Goal: Task Accomplishment & Management: Manage account settings

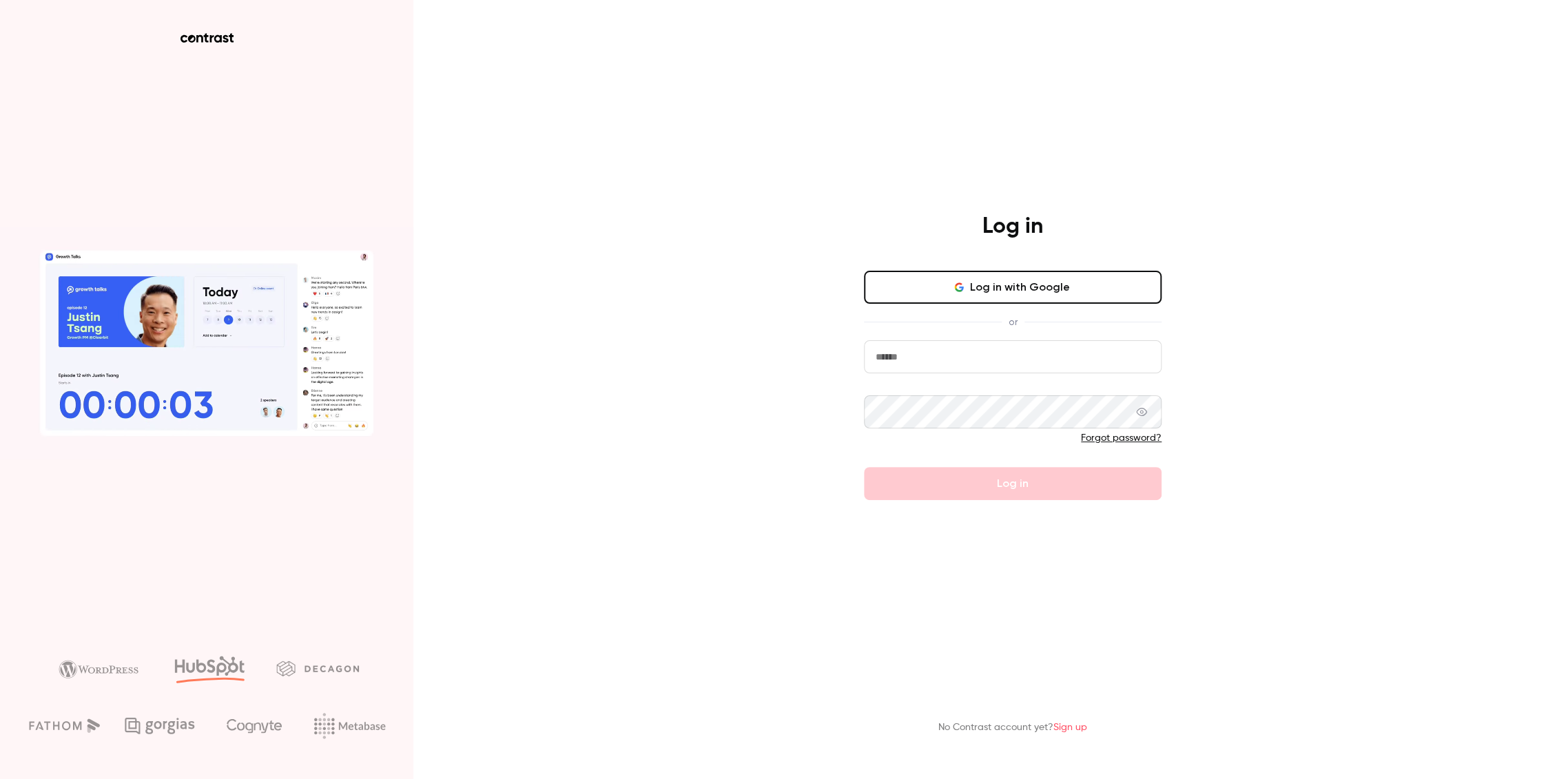
click at [1022, 282] on button "Log in with Google" at bounding box center [1012, 287] width 298 height 33
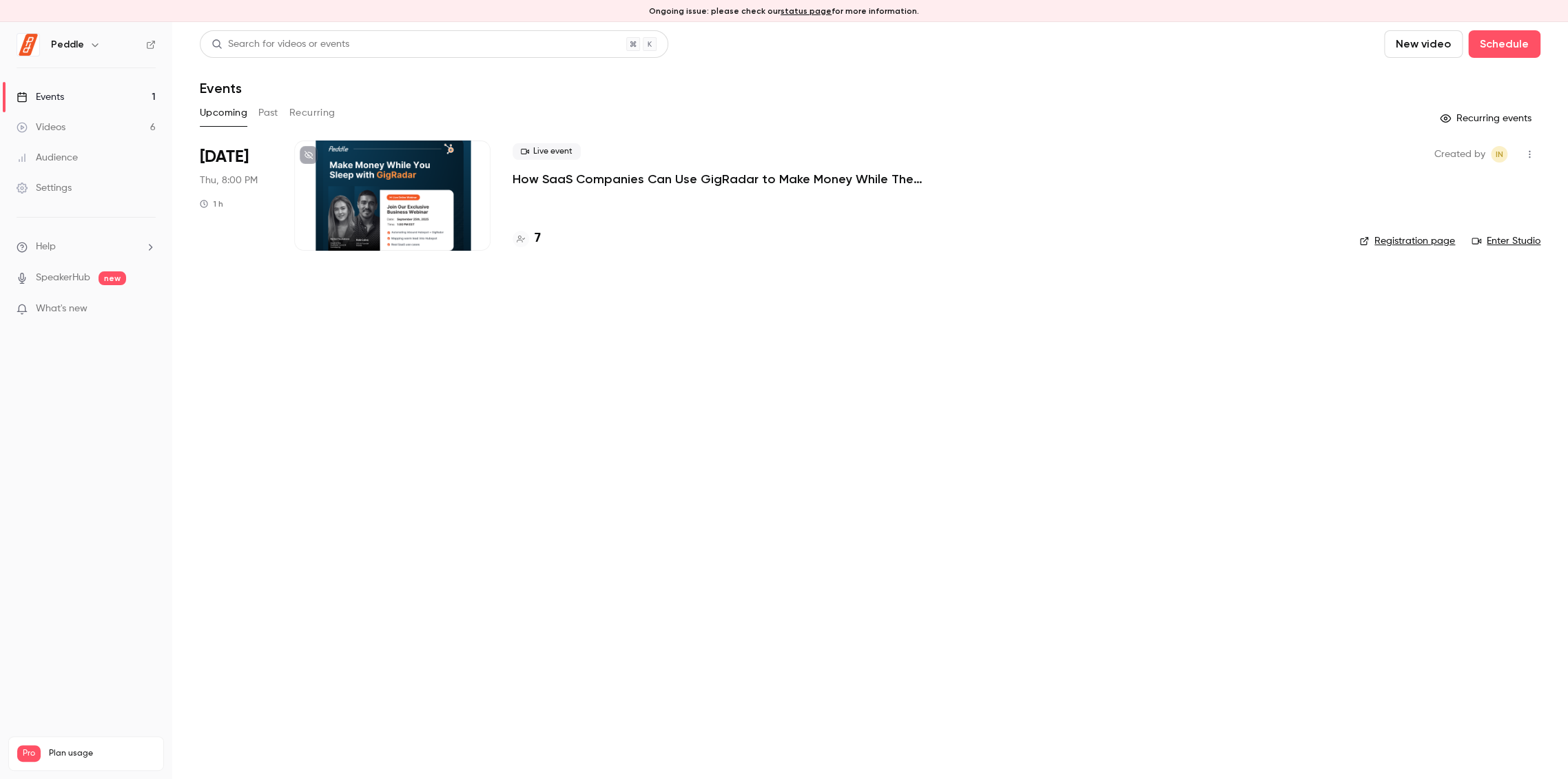
click at [1532, 153] on icon "button" at bounding box center [1529, 154] width 11 height 10
click at [733, 293] on div at bounding box center [784, 390] width 1568 height 779
click at [700, 183] on p "How SaaS Companies Can Use GigRadar to Make Money While They Sleep!" at bounding box center [718, 179] width 413 height 17
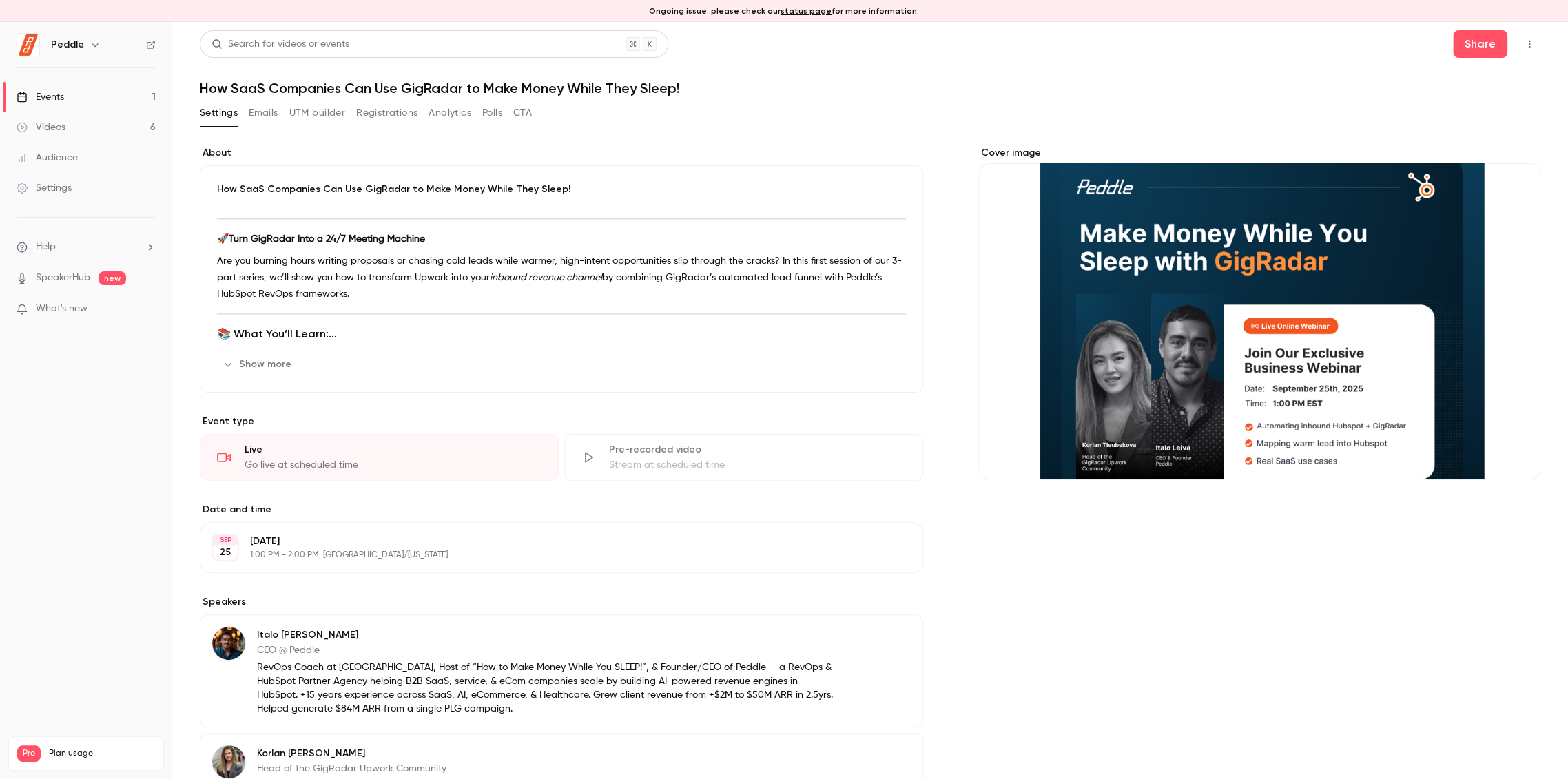
click at [1524, 42] on icon "button" at bounding box center [1529, 44] width 11 height 10
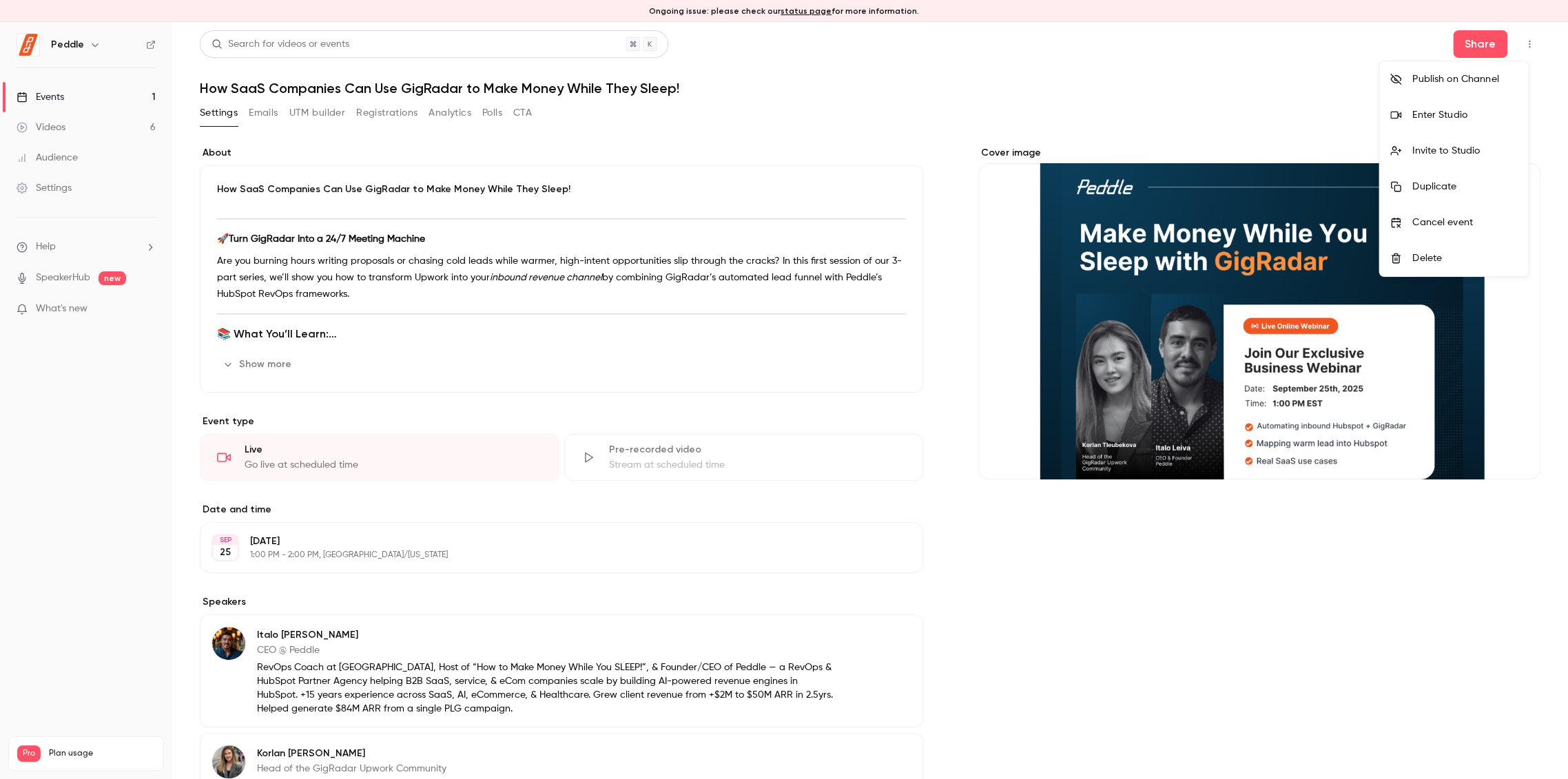
click at [387, 108] on div at bounding box center [784, 390] width 1568 height 779
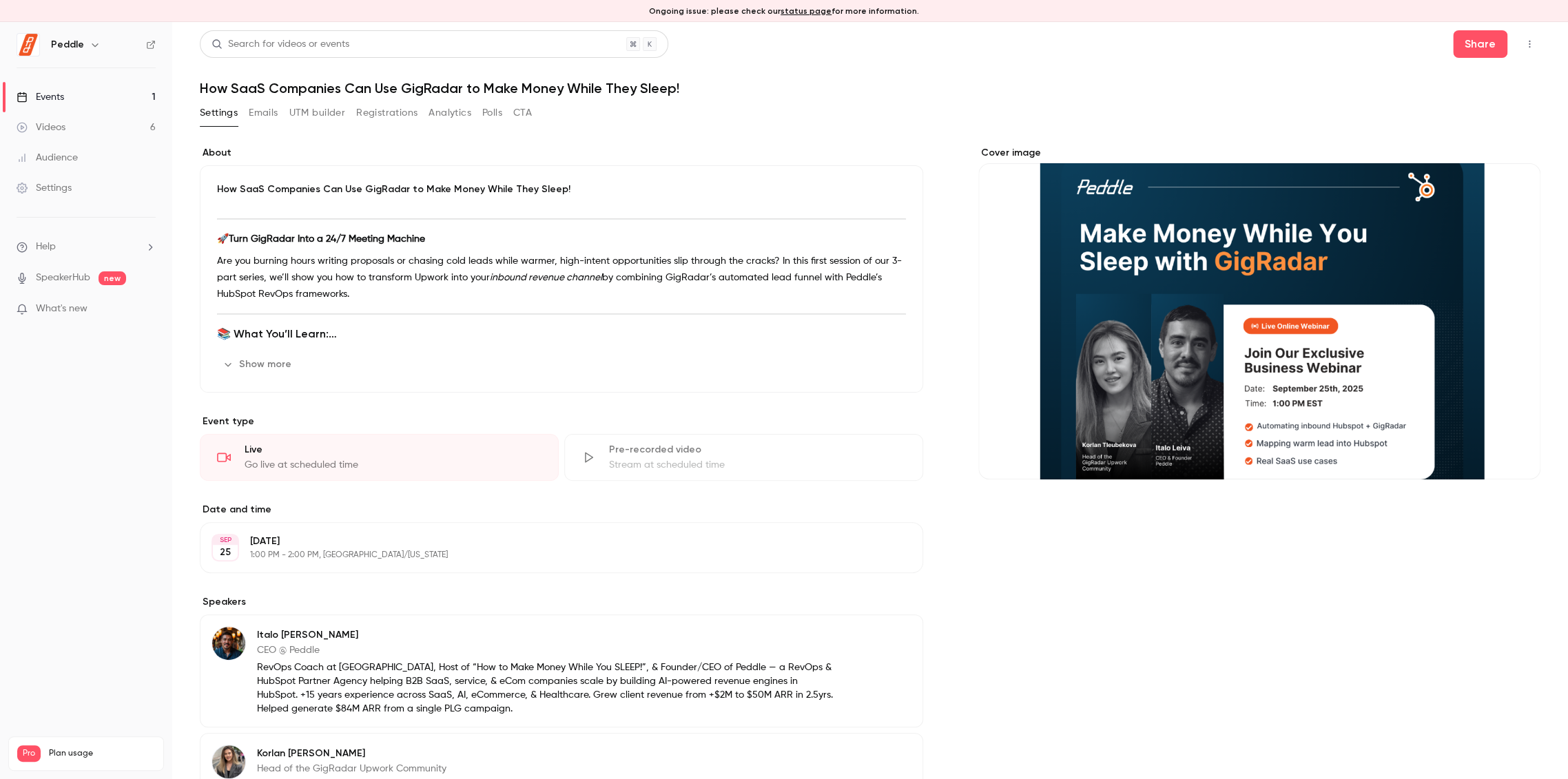
click at [391, 110] on button "Registrations" at bounding box center [387, 113] width 61 height 22
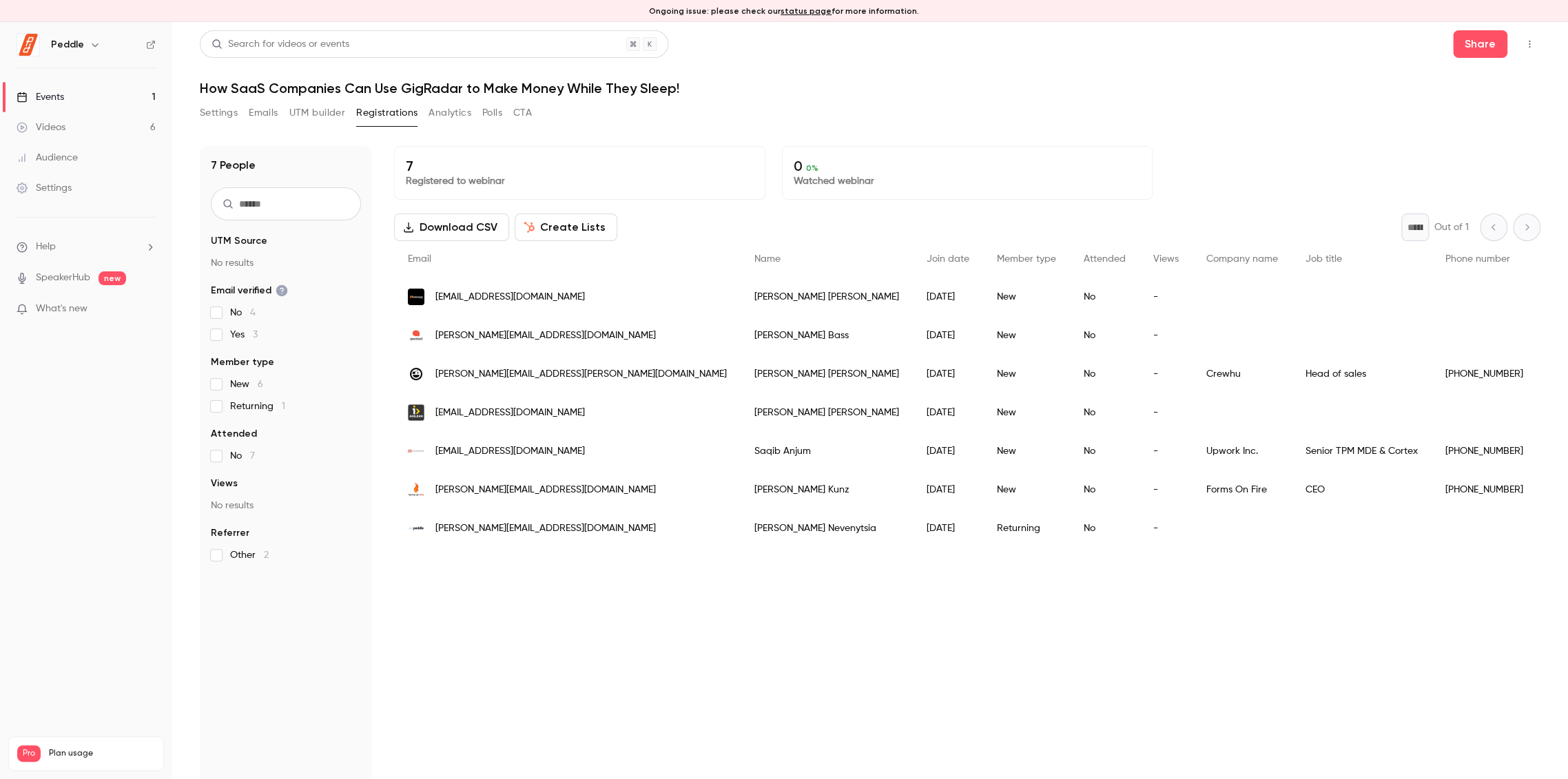
click at [325, 117] on button "UTM builder" at bounding box center [317, 113] width 56 height 22
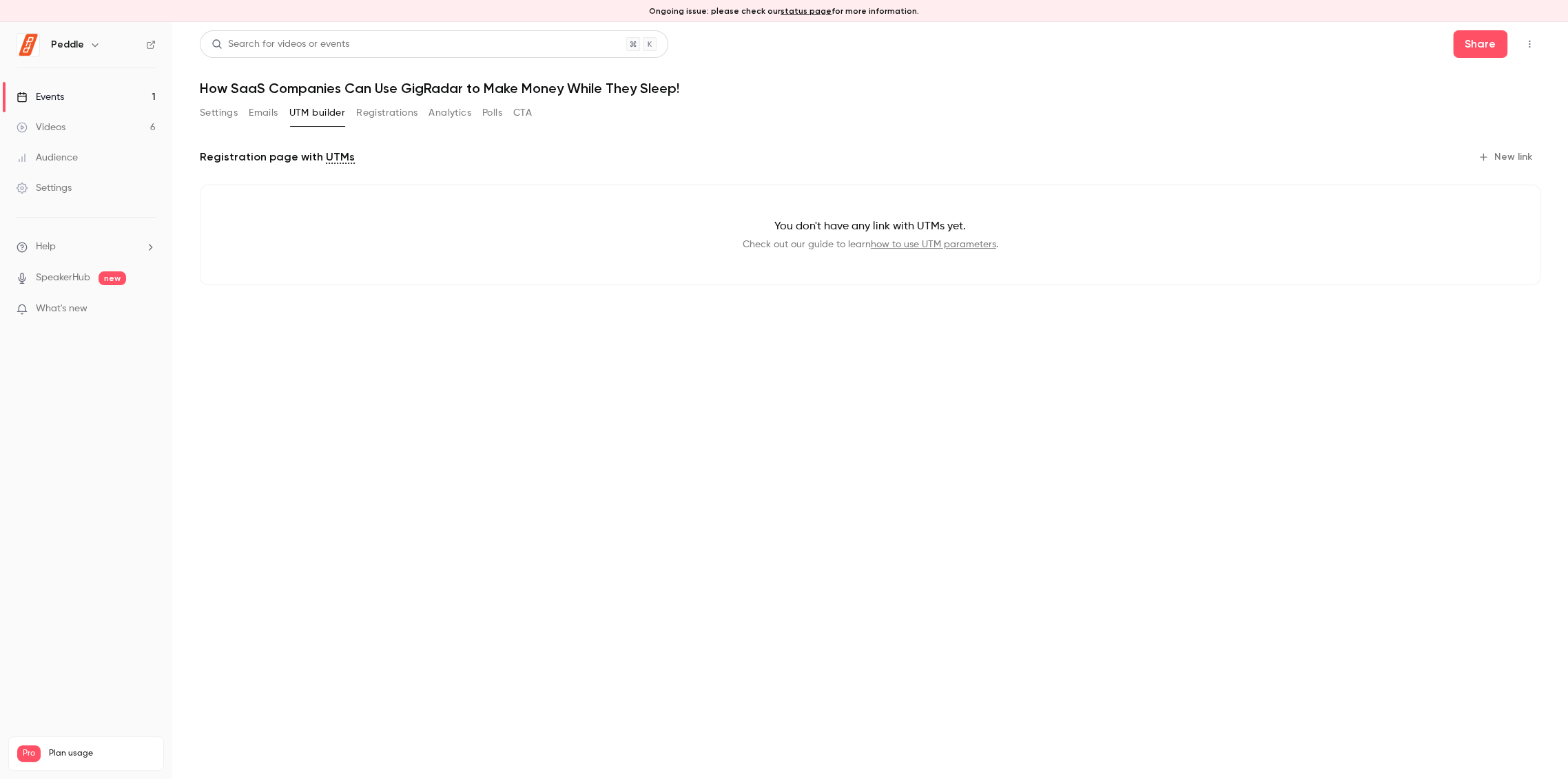
click at [262, 117] on button "Emails" at bounding box center [263, 113] width 29 height 22
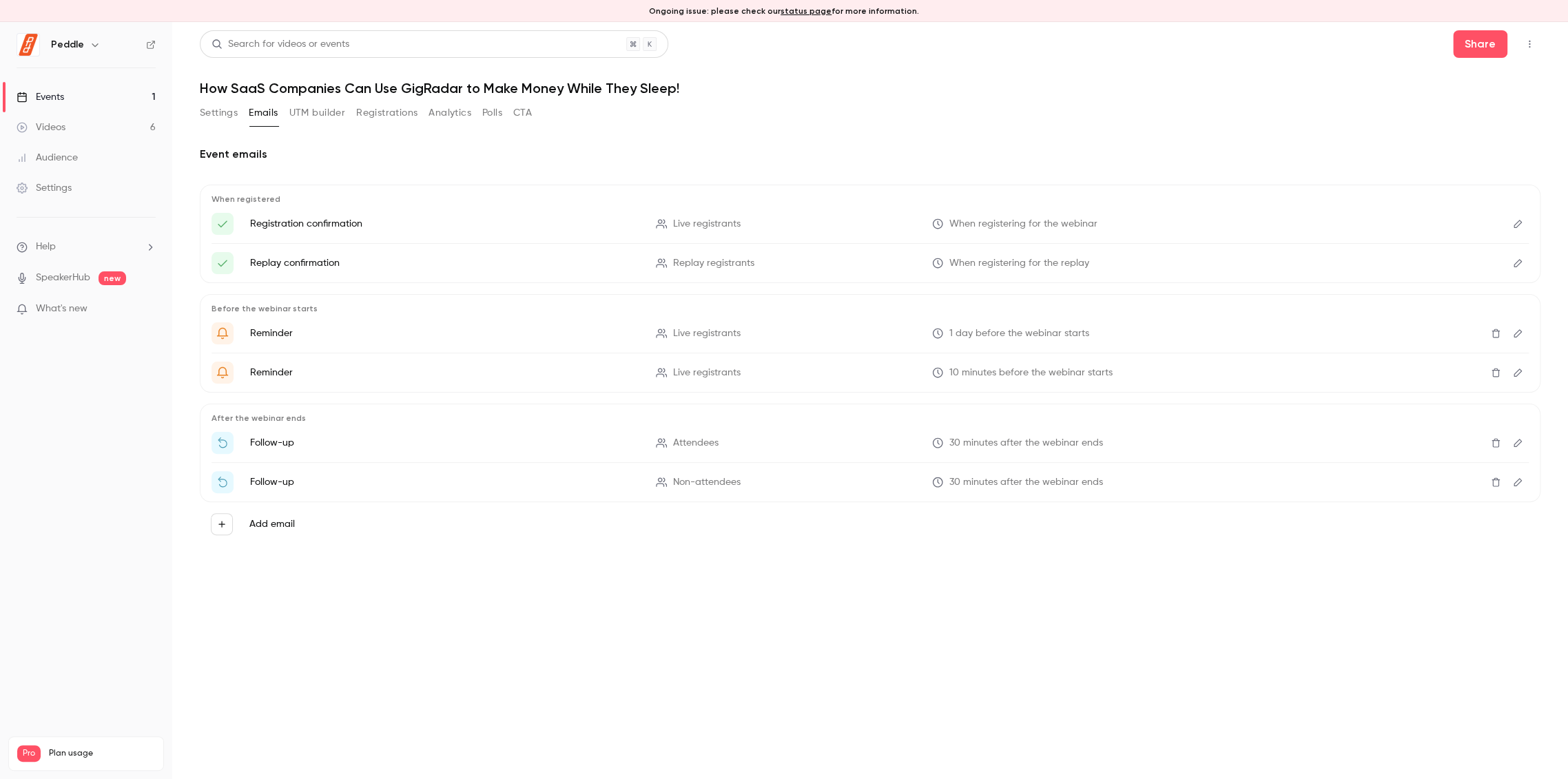
click at [435, 112] on button "Analytics" at bounding box center [450, 113] width 43 height 22
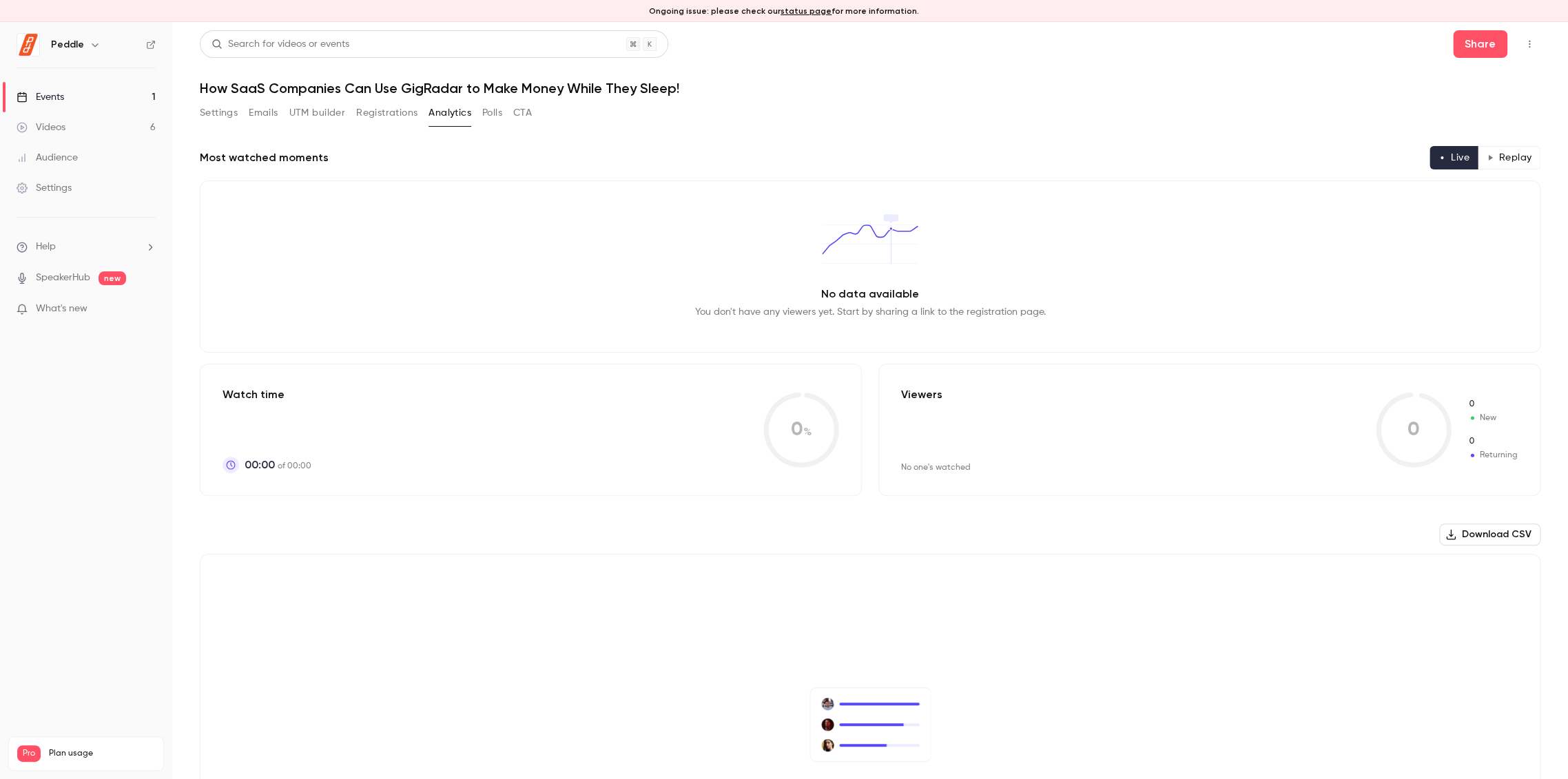
click at [494, 112] on button "Polls" at bounding box center [492, 113] width 20 height 22
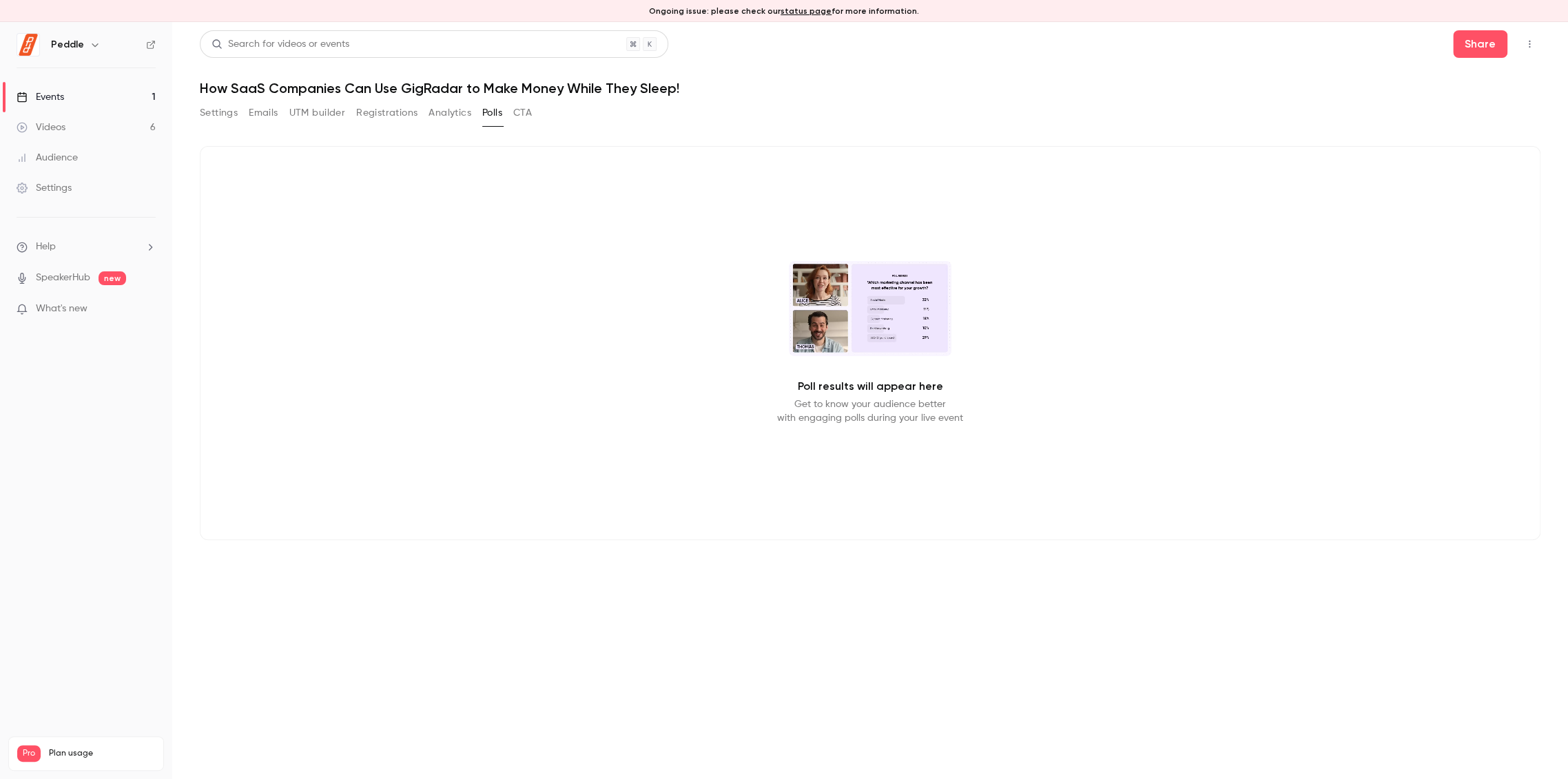
click at [532, 111] on button "CTA" at bounding box center [522, 113] width 19 height 22
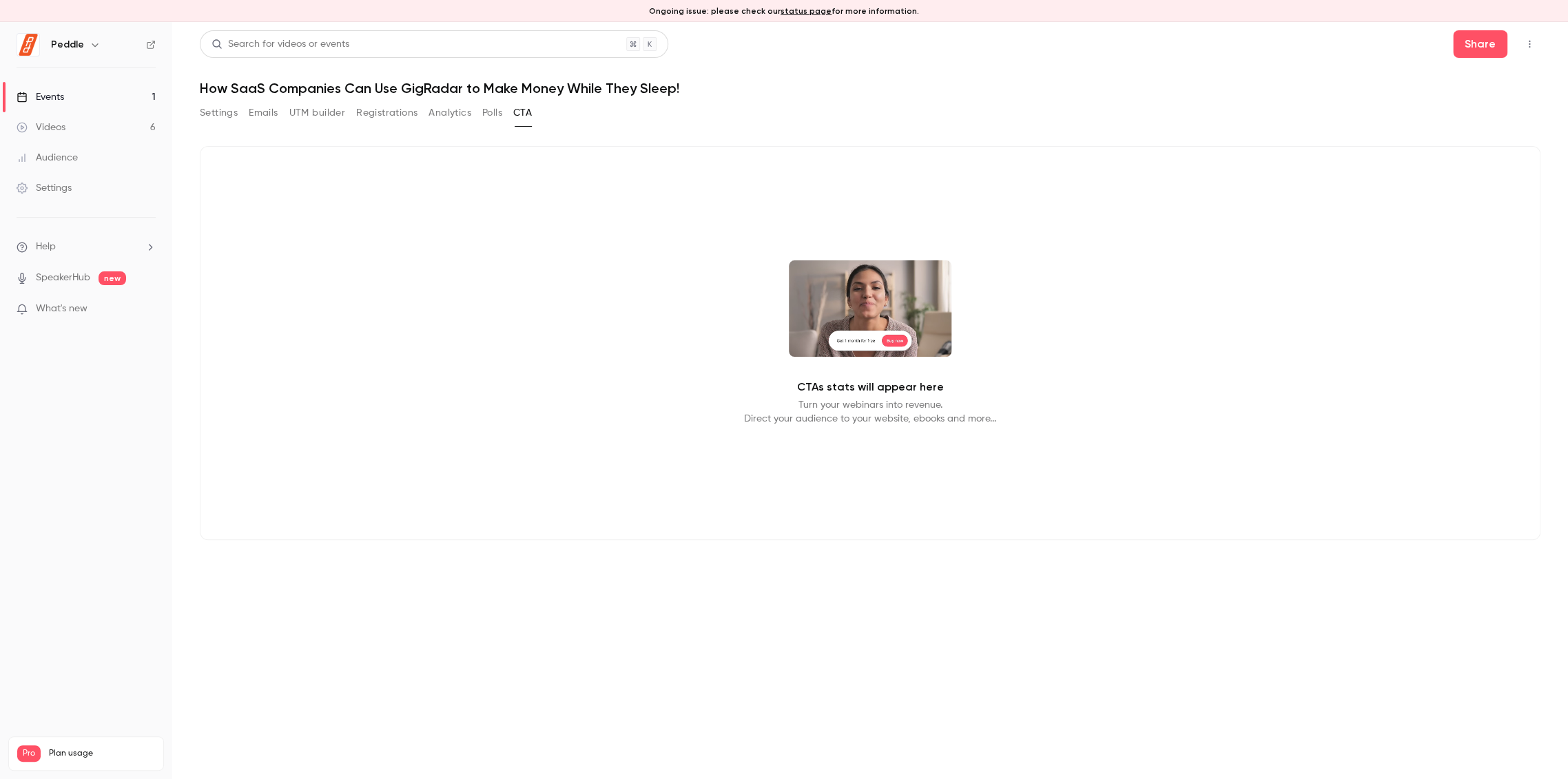
click at [224, 119] on button "Settings" at bounding box center [219, 113] width 38 height 22
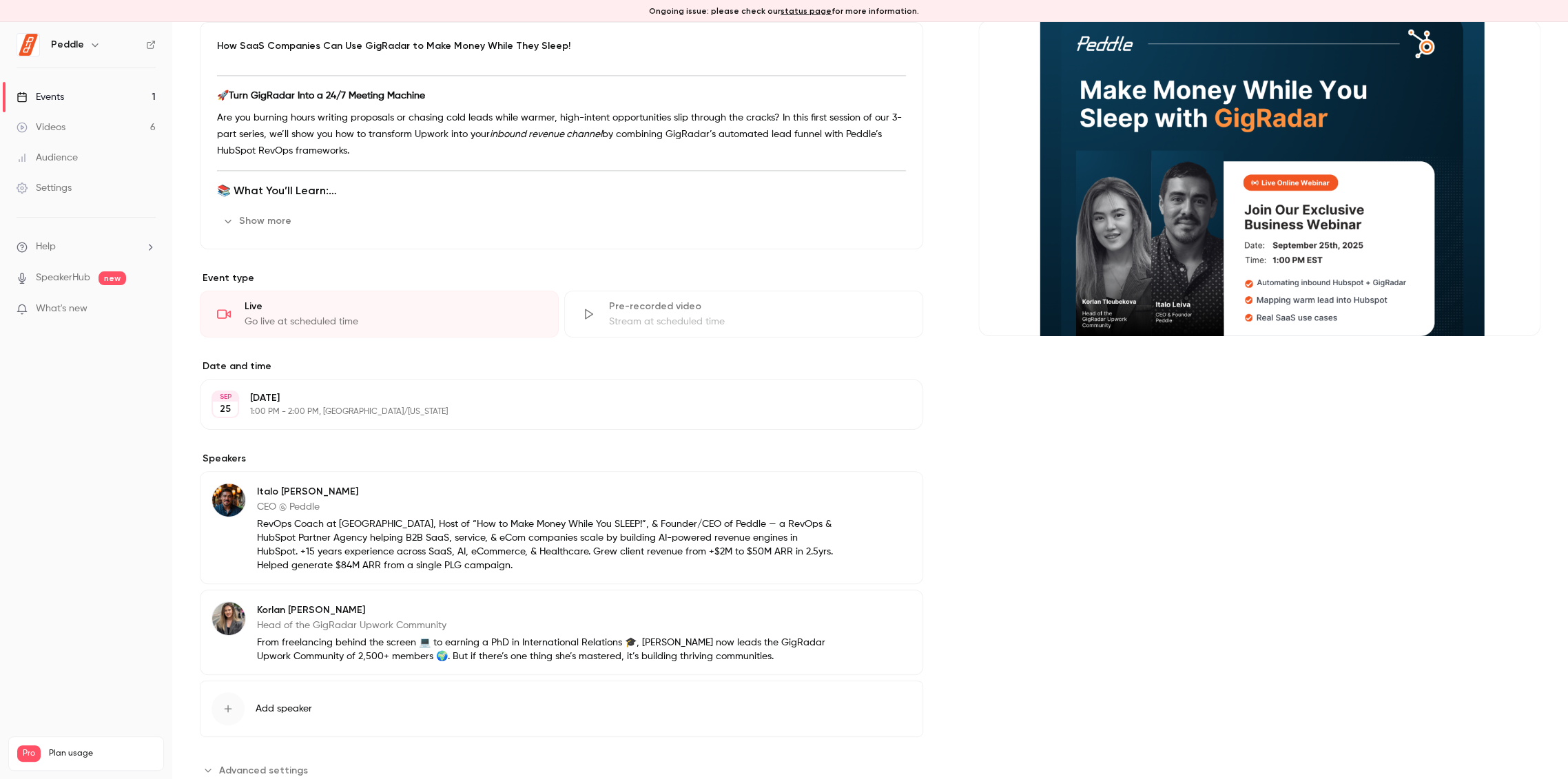
scroll to position [185, 0]
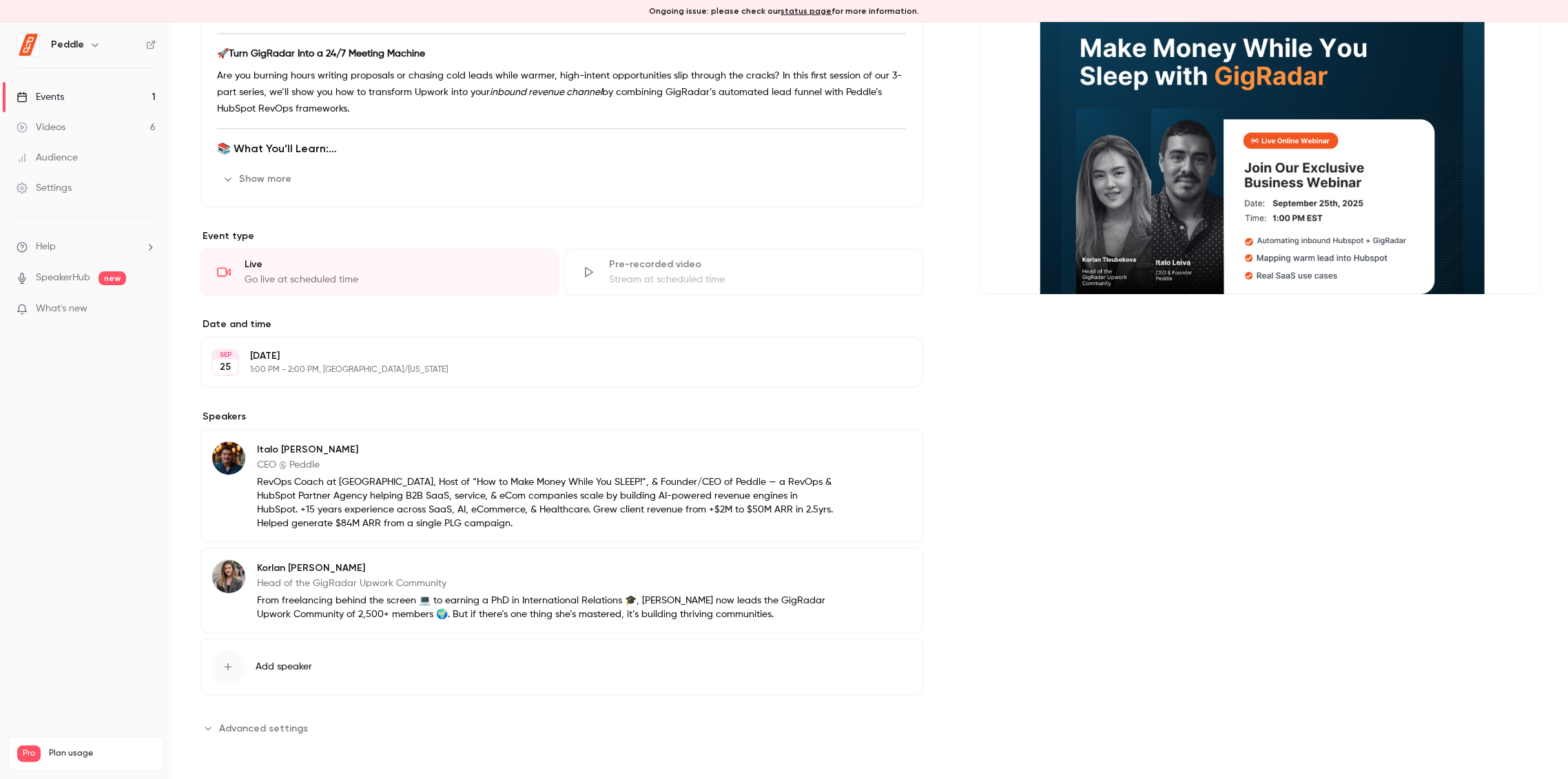
click at [417, 365] on p "1:00 PM - 2:00 PM, [GEOGRAPHIC_DATA]/[US_STATE]" at bounding box center [550, 370] width 600 height 11
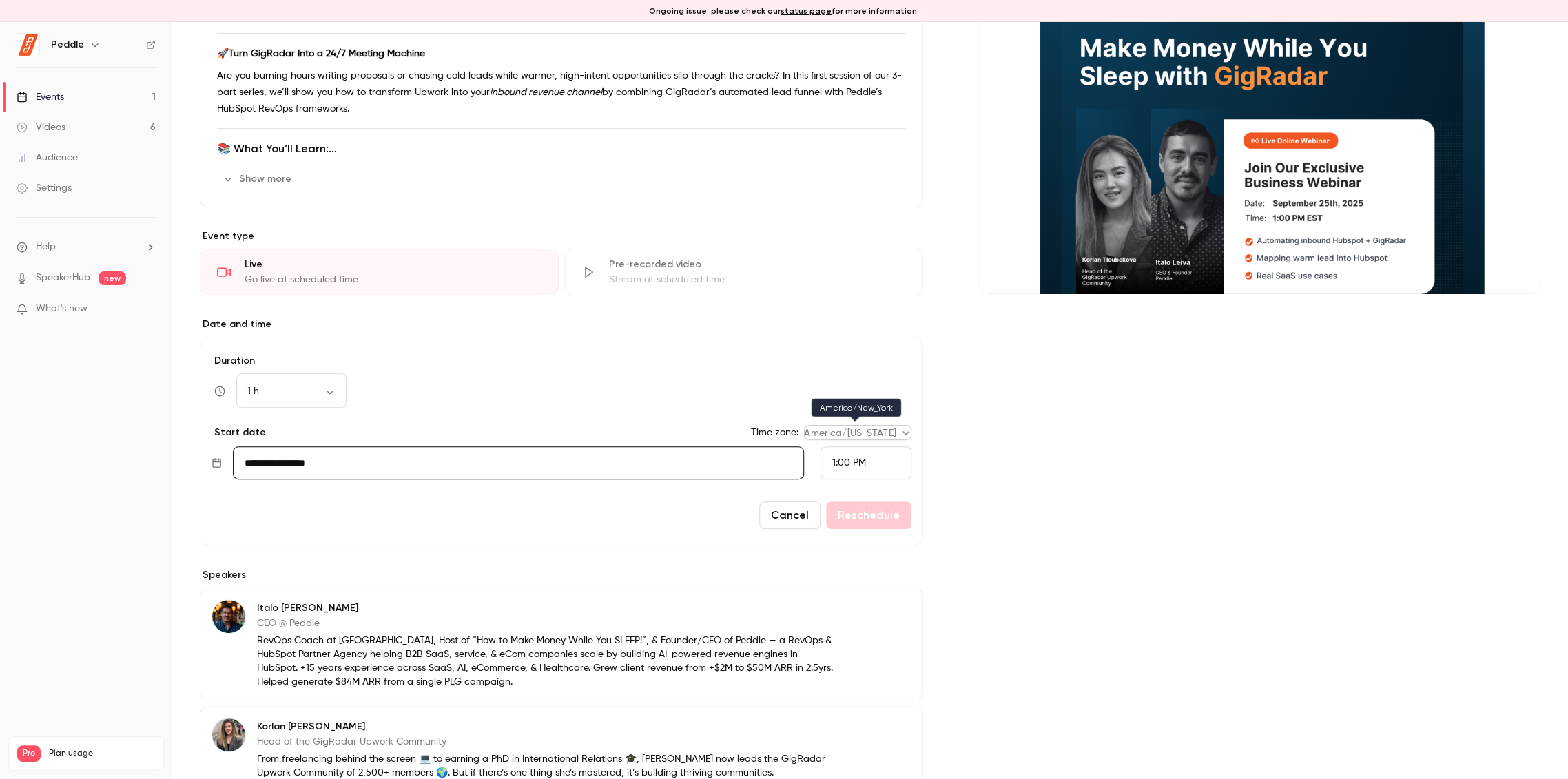
click at [892, 431] on body "Ongoing issue: please check our status page for more information. Peddle Events…" at bounding box center [784, 401] width 1568 height 757
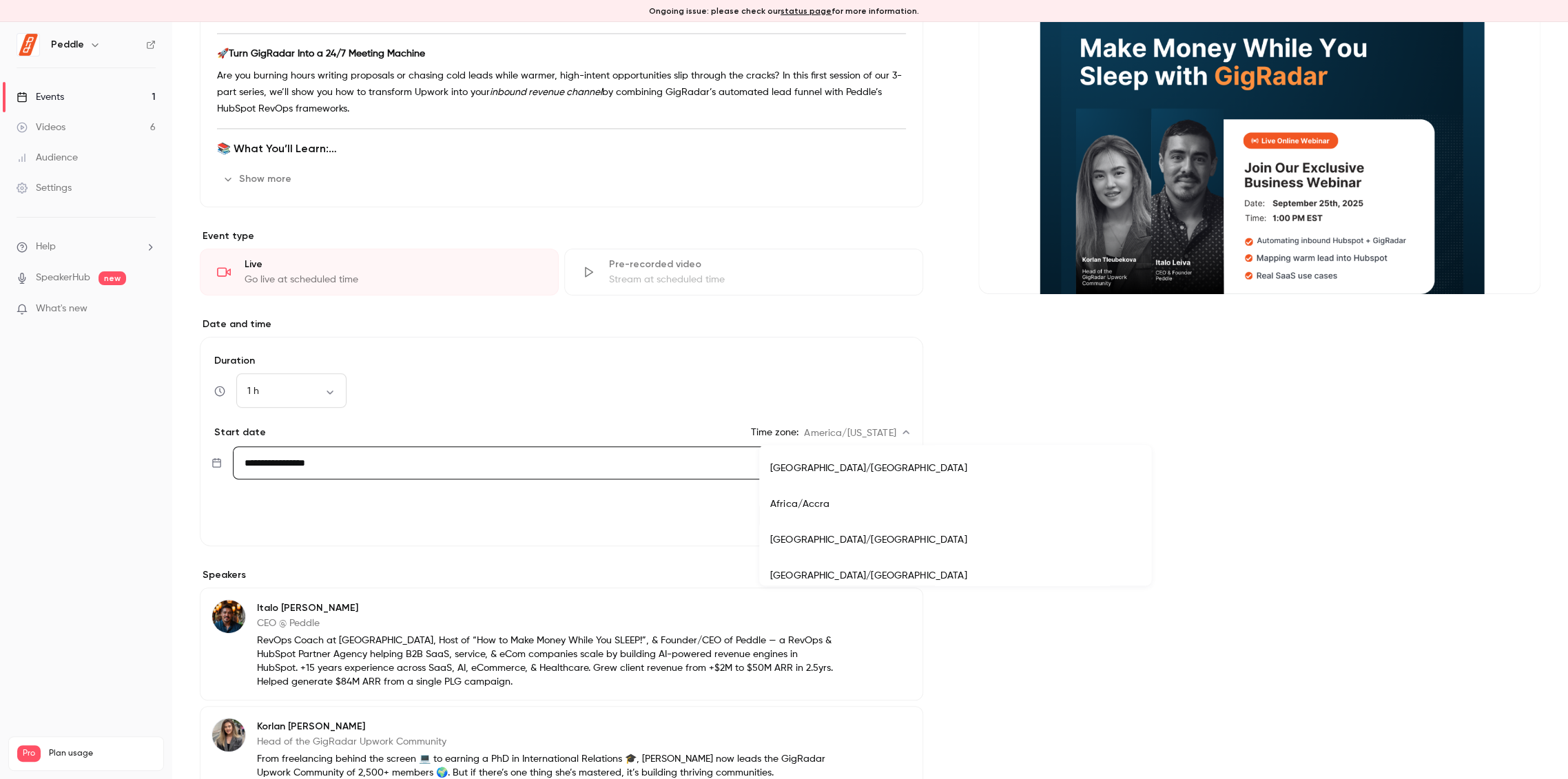
scroll to position [5470, 0]
click at [943, 322] on div at bounding box center [784, 390] width 1568 height 779
click at [868, 468] on div "1:00 PM" at bounding box center [866, 463] width 91 height 33
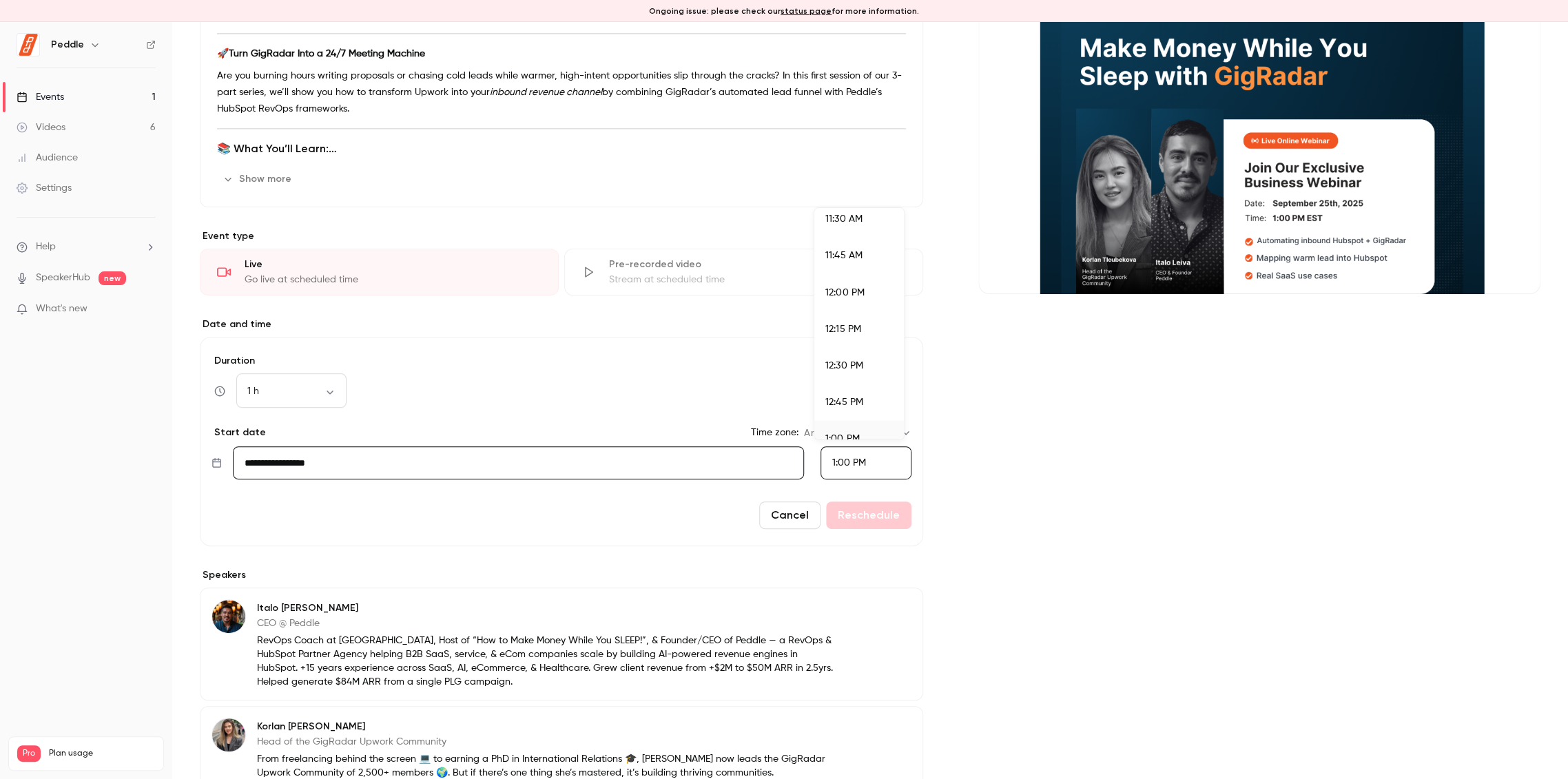
scroll to position [1648, 0]
click at [869, 326] on div "12:00 PM" at bounding box center [859, 330] width 67 height 15
click at [843, 460] on span "12:00 PM" at bounding box center [852, 463] width 39 height 10
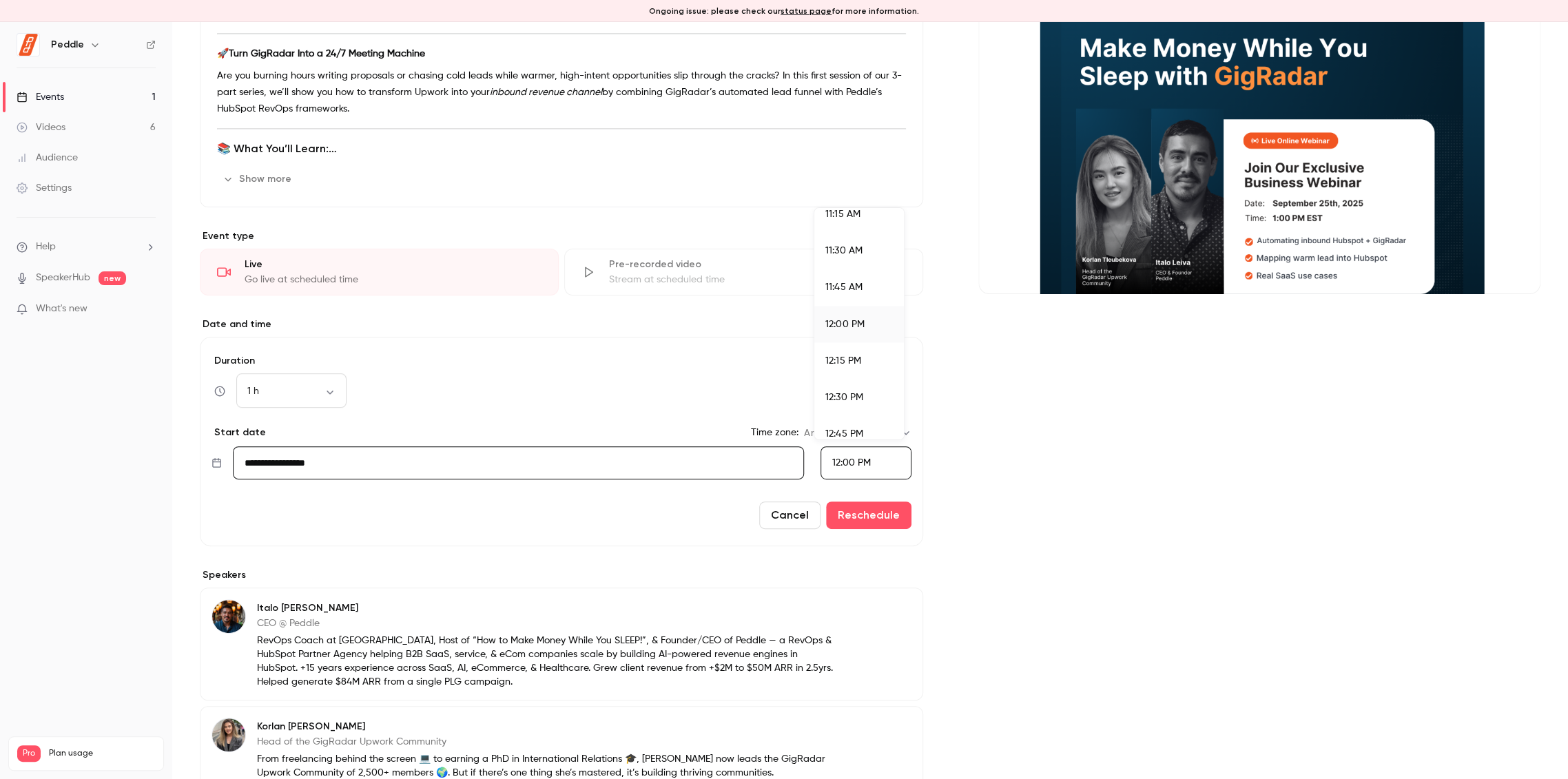
click at [845, 462] on div at bounding box center [784, 390] width 1568 height 779
click at [785, 517] on button "Cancel" at bounding box center [790, 515] width 61 height 28
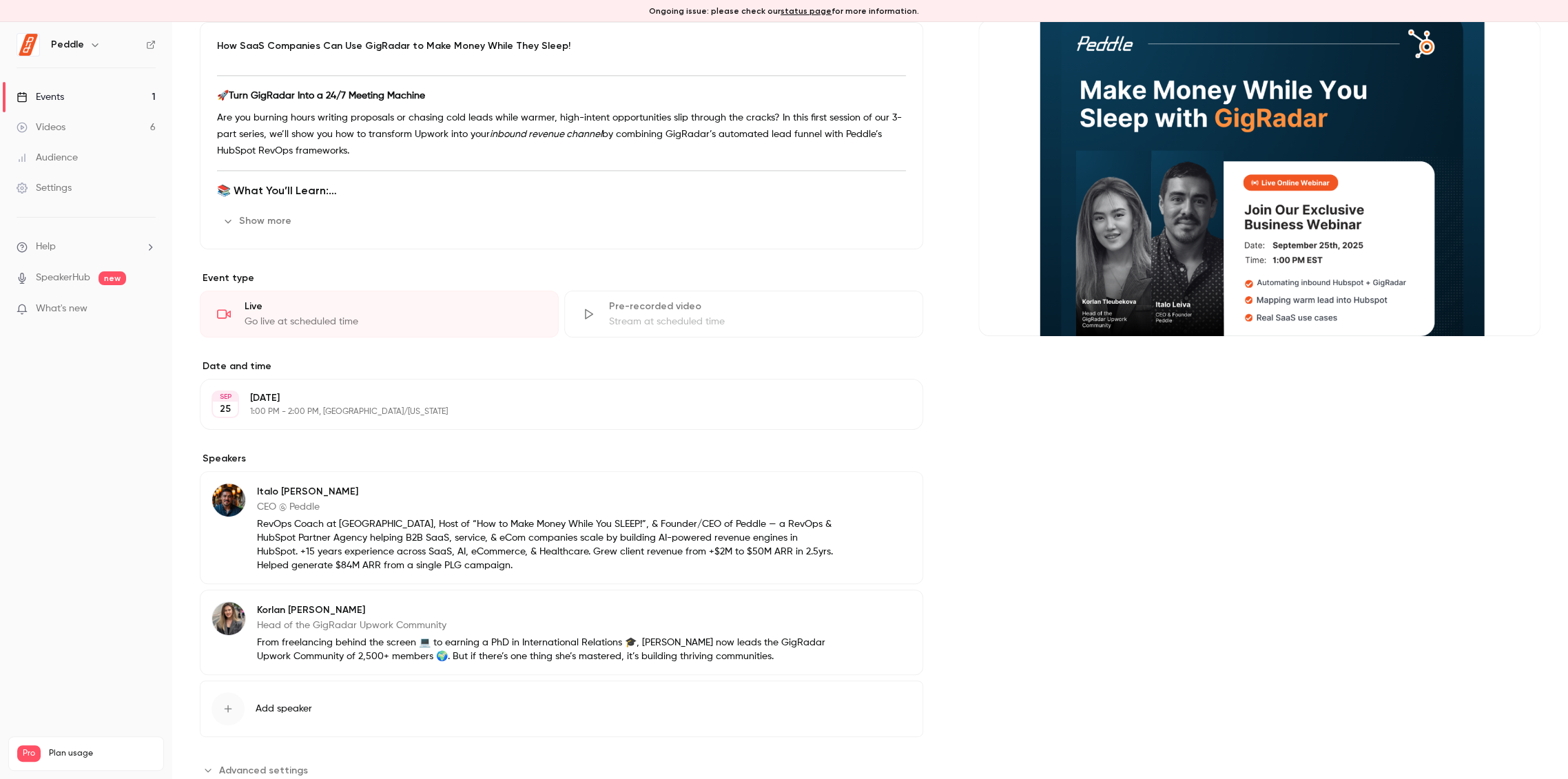
scroll to position [0, 0]
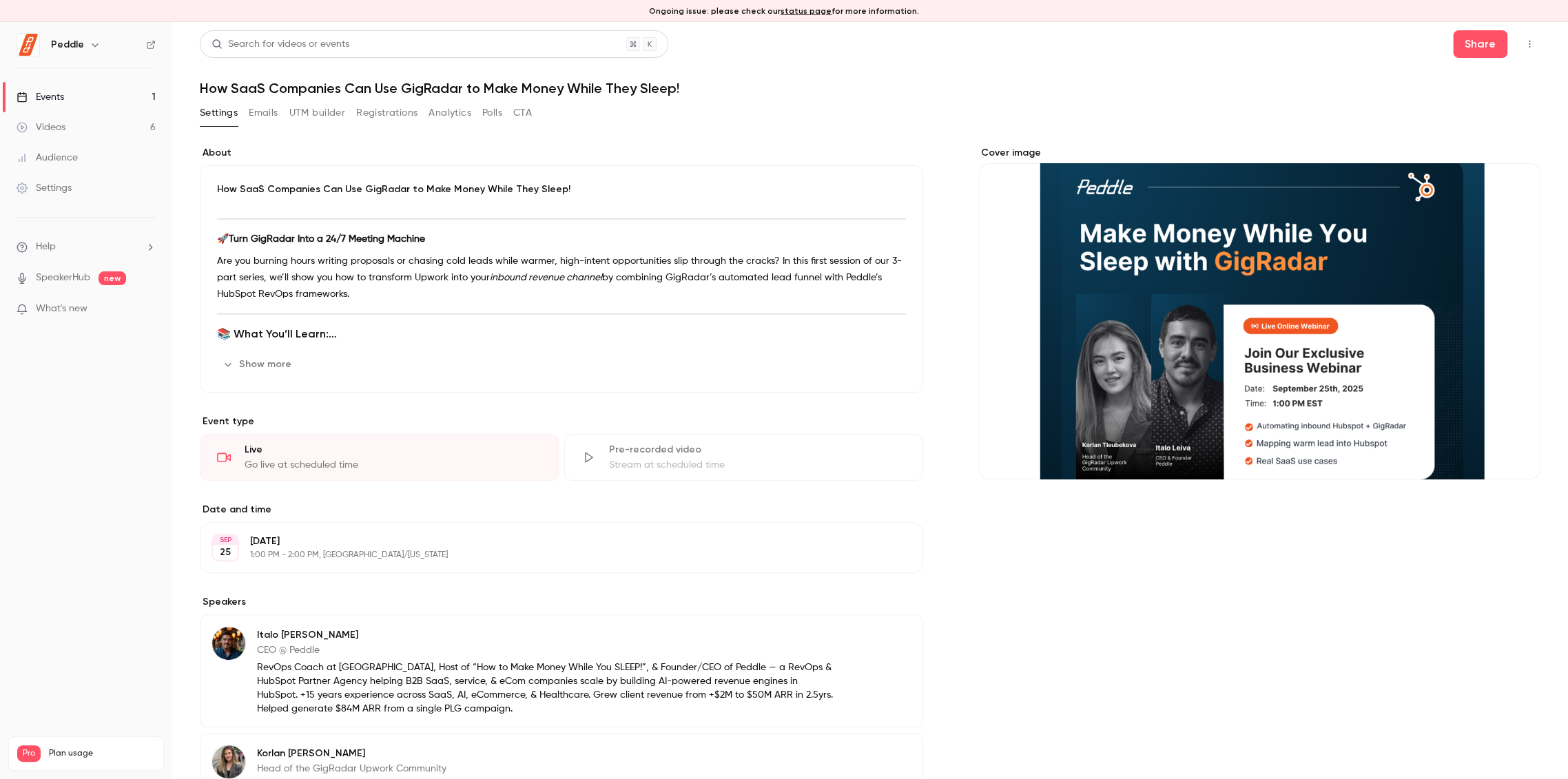
click at [1524, 40] on icon "button" at bounding box center [1529, 44] width 11 height 10
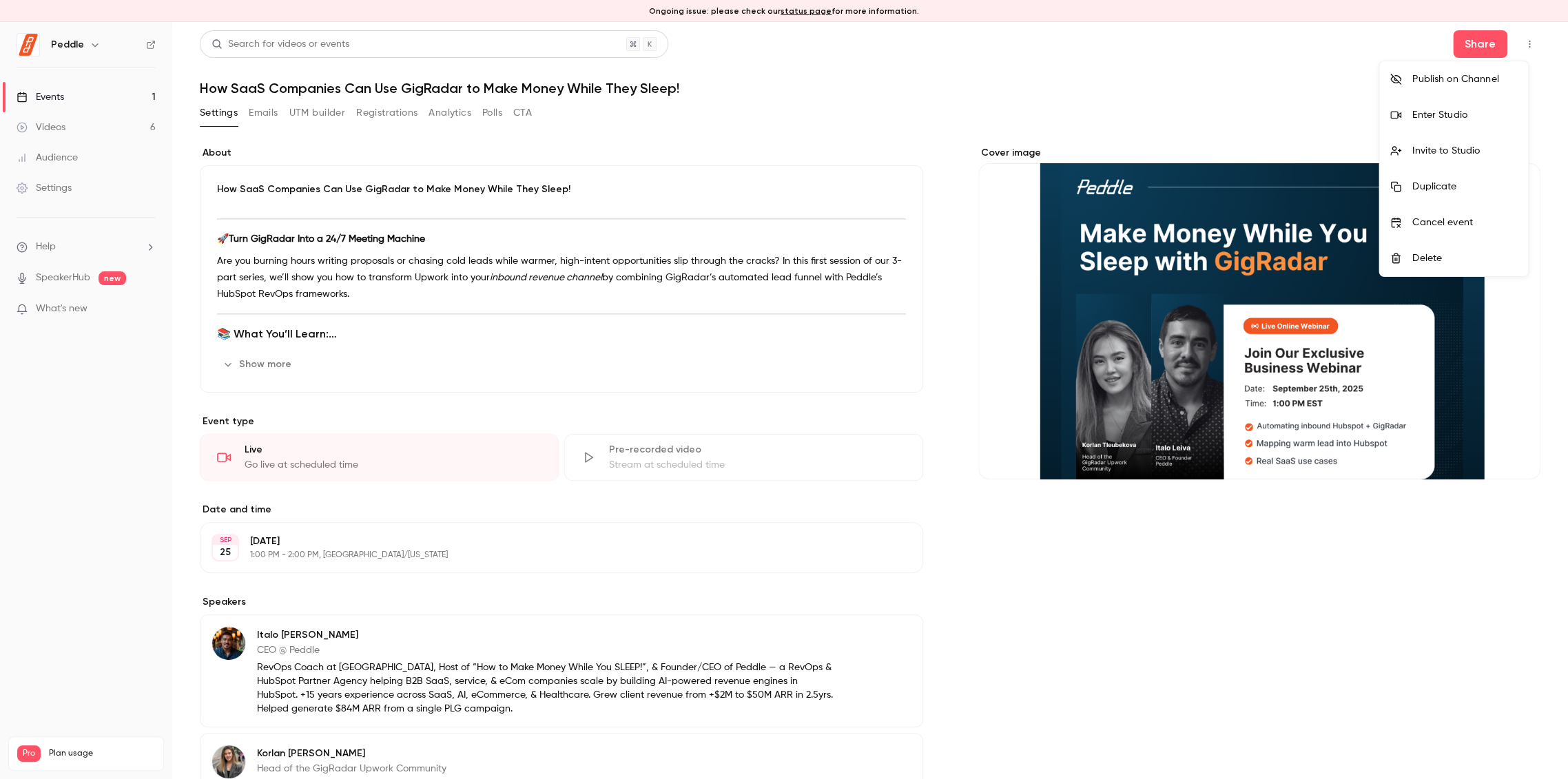
click at [1517, 40] on div at bounding box center [784, 390] width 1568 height 779
